Goal: Information Seeking & Learning: Learn about a topic

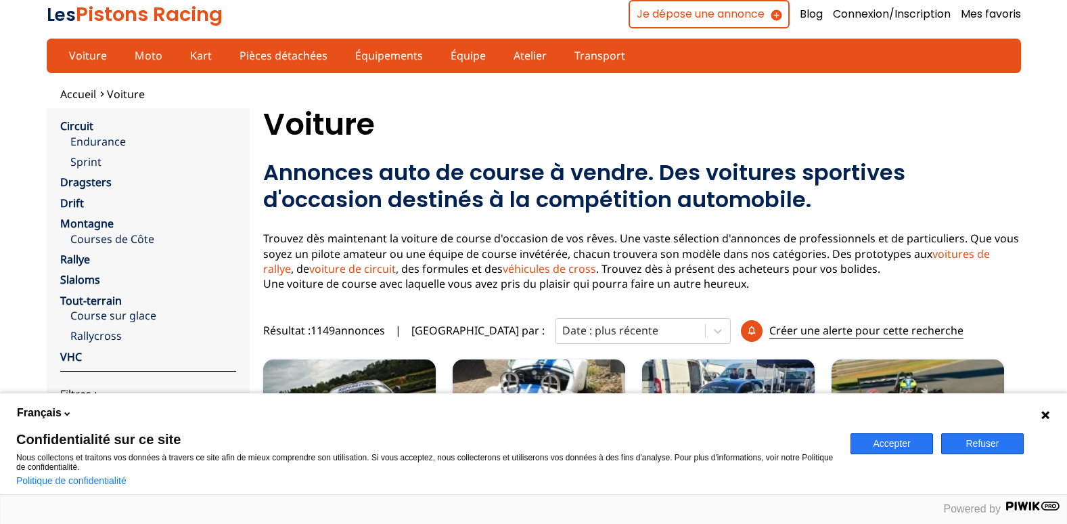
click at [991, 443] on button "Refuser" at bounding box center [982, 443] width 83 height 21
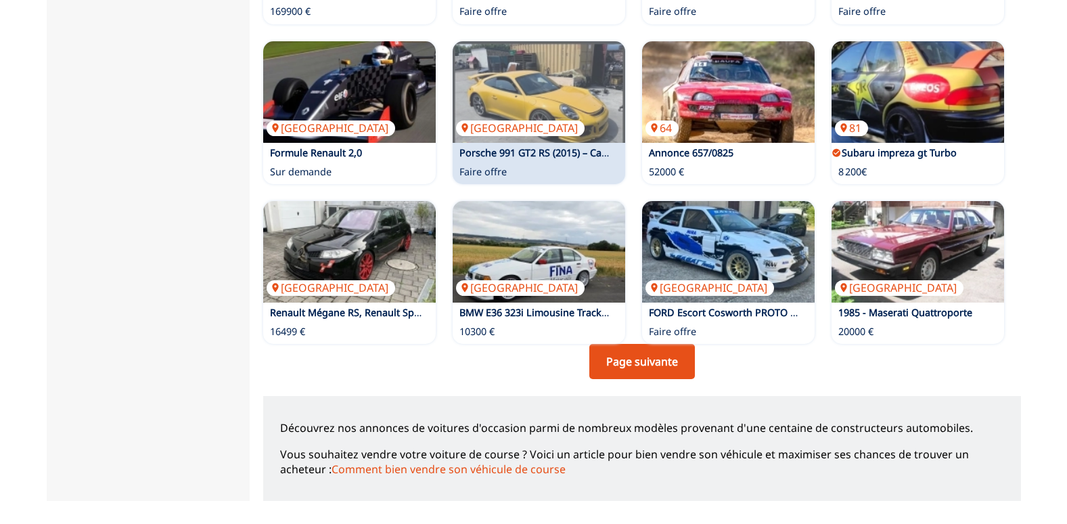
scroll to position [947, 0]
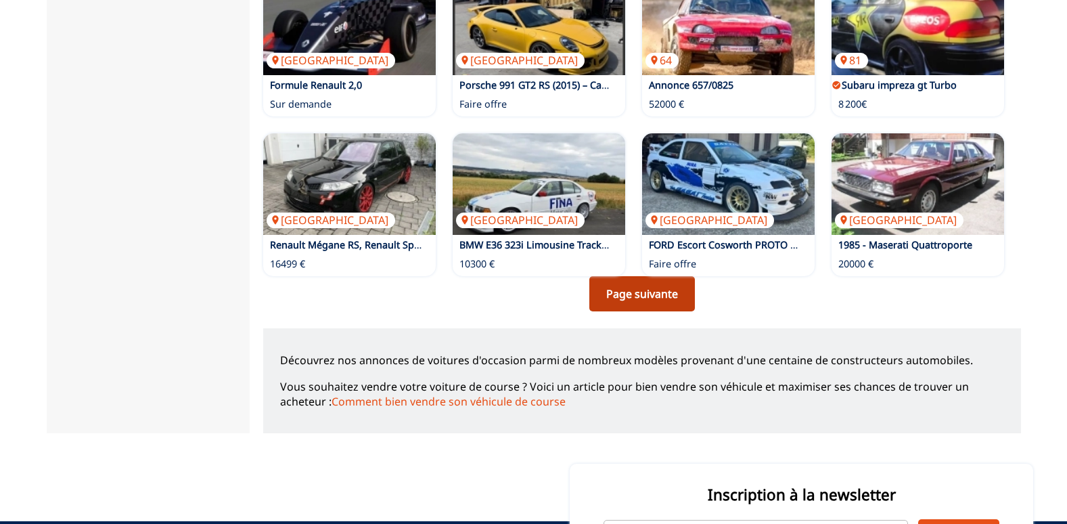
click at [624, 289] on link "Page suivante" at bounding box center [642, 293] width 106 height 35
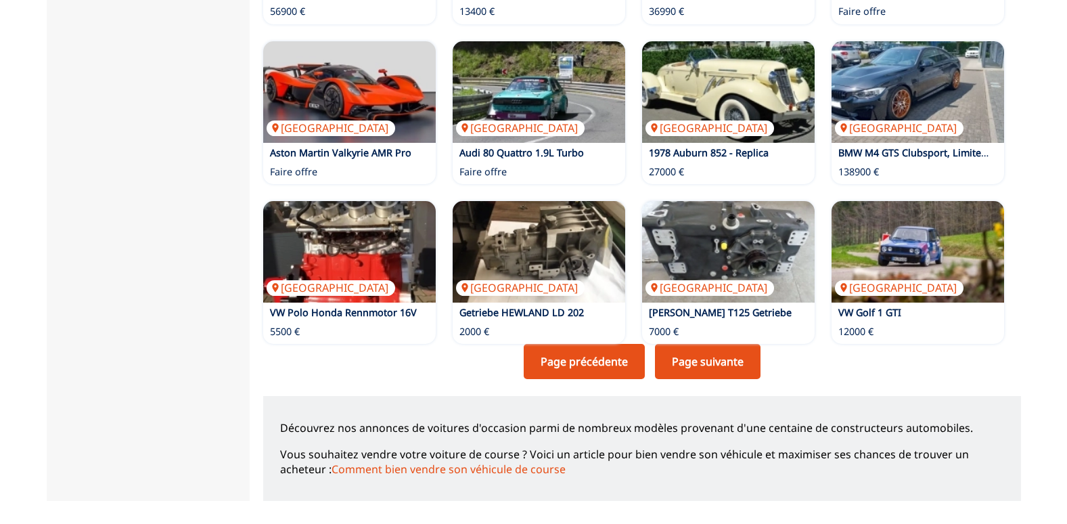
scroll to position [947, 0]
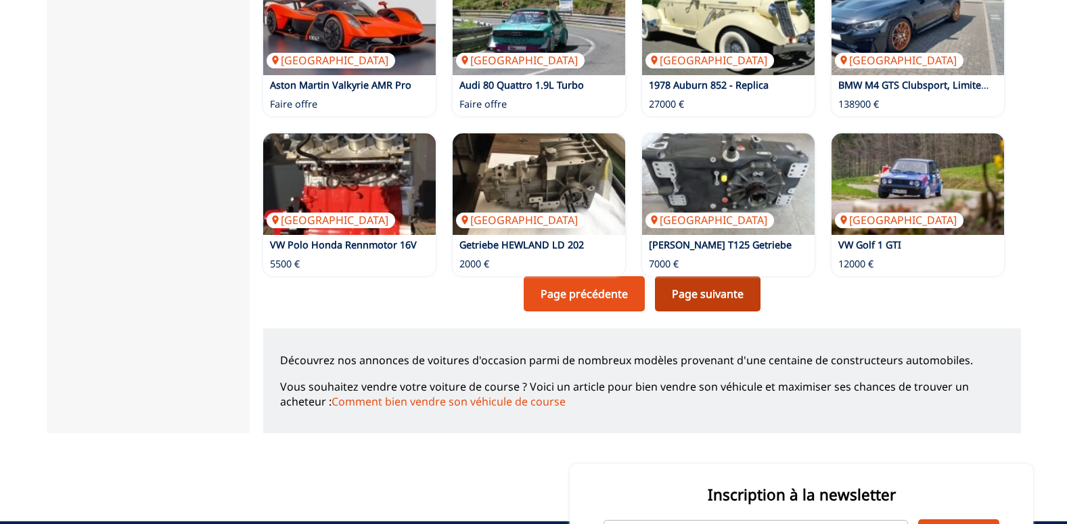
click at [689, 286] on link "Page suivante" at bounding box center [708, 293] width 106 height 35
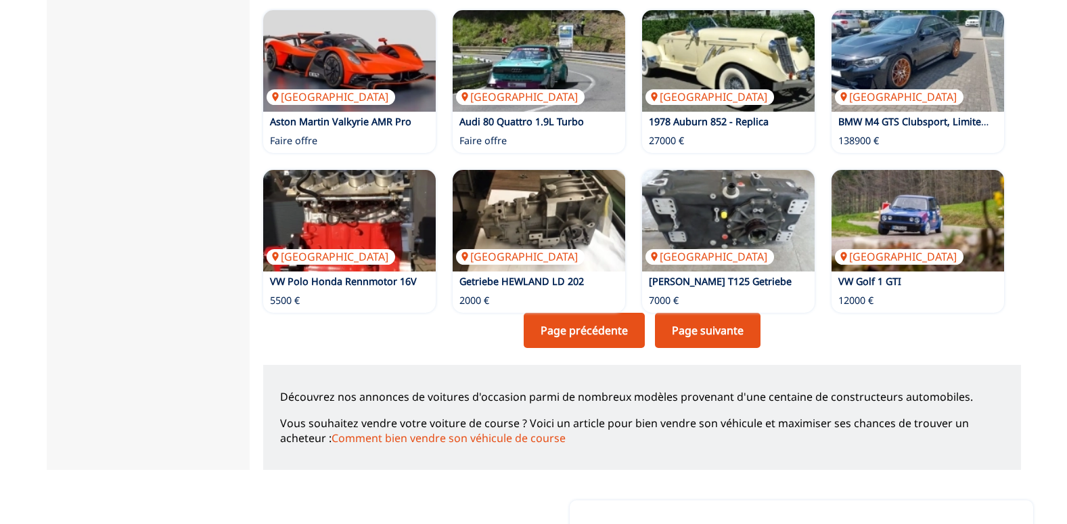
scroll to position [947, 0]
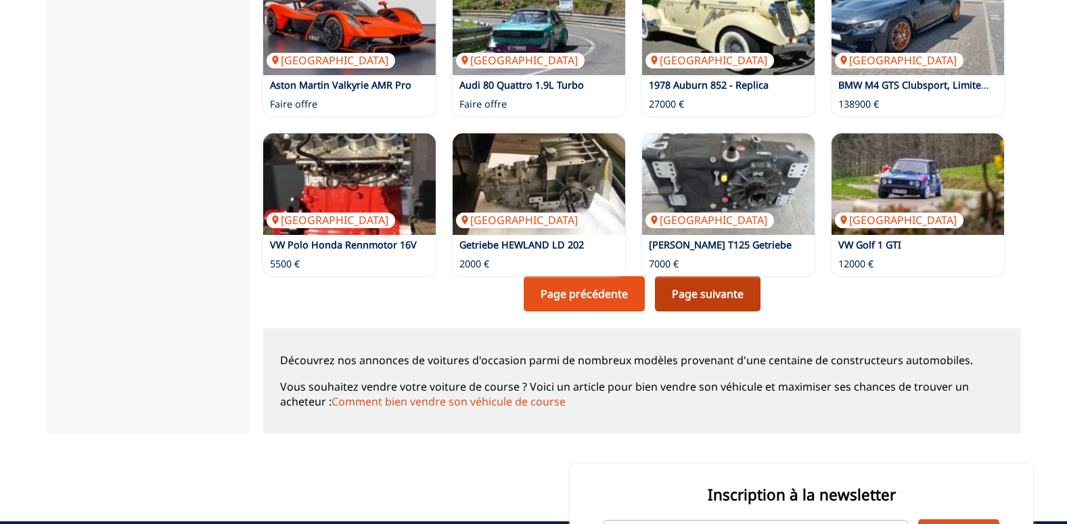
click at [715, 300] on link "Page suivante" at bounding box center [708, 293] width 106 height 35
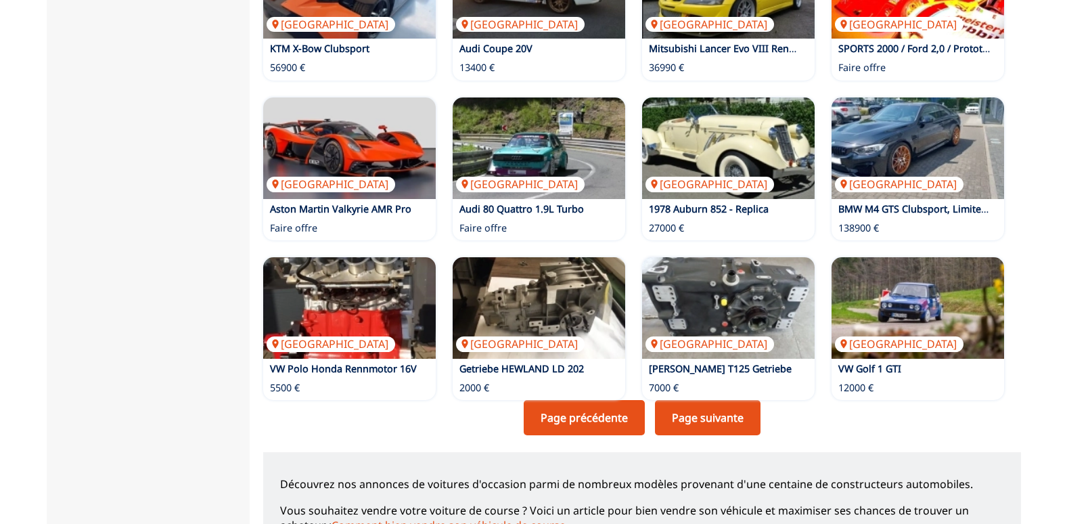
scroll to position [880, 0]
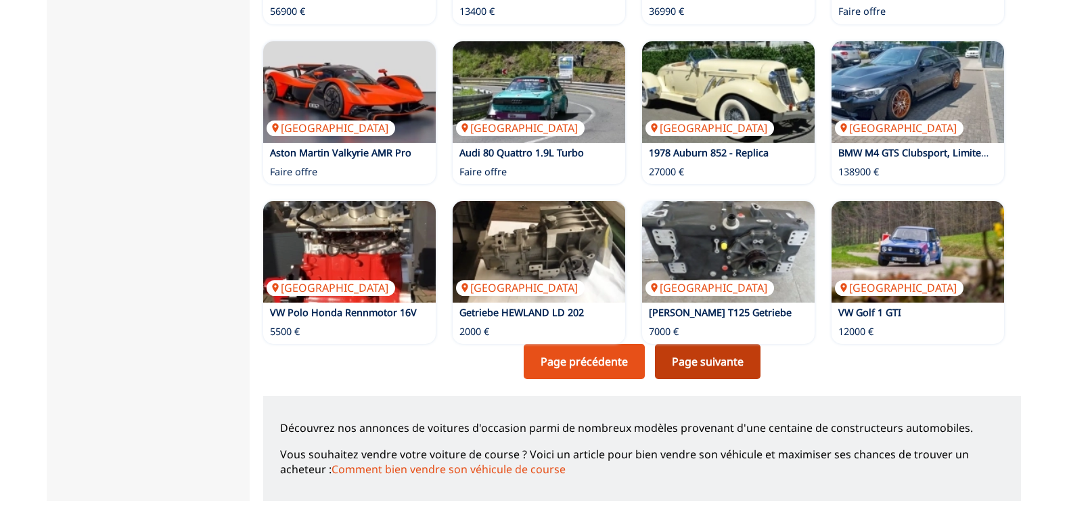
click at [687, 357] on link "Page suivante" at bounding box center [708, 361] width 106 height 35
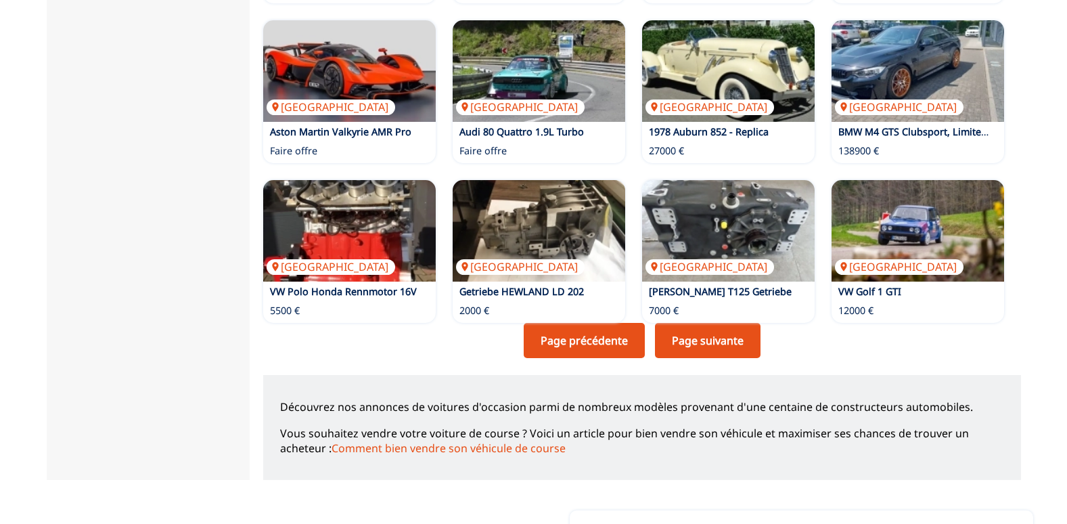
scroll to position [903, 0]
